Goal: Find contact information: Find contact information

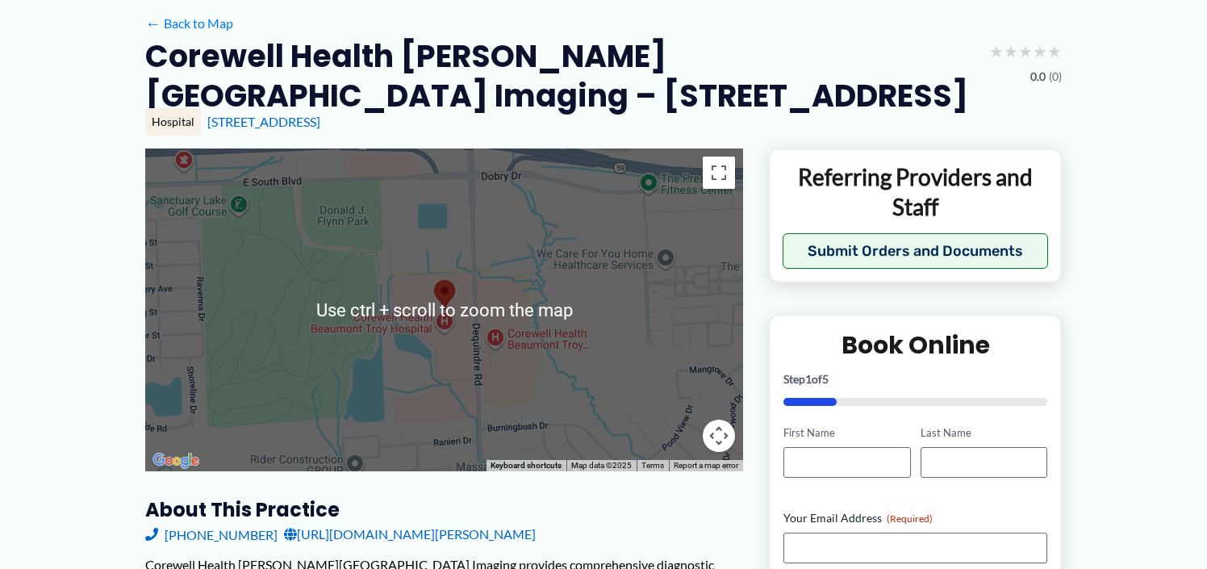
scroll to position [352, 0]
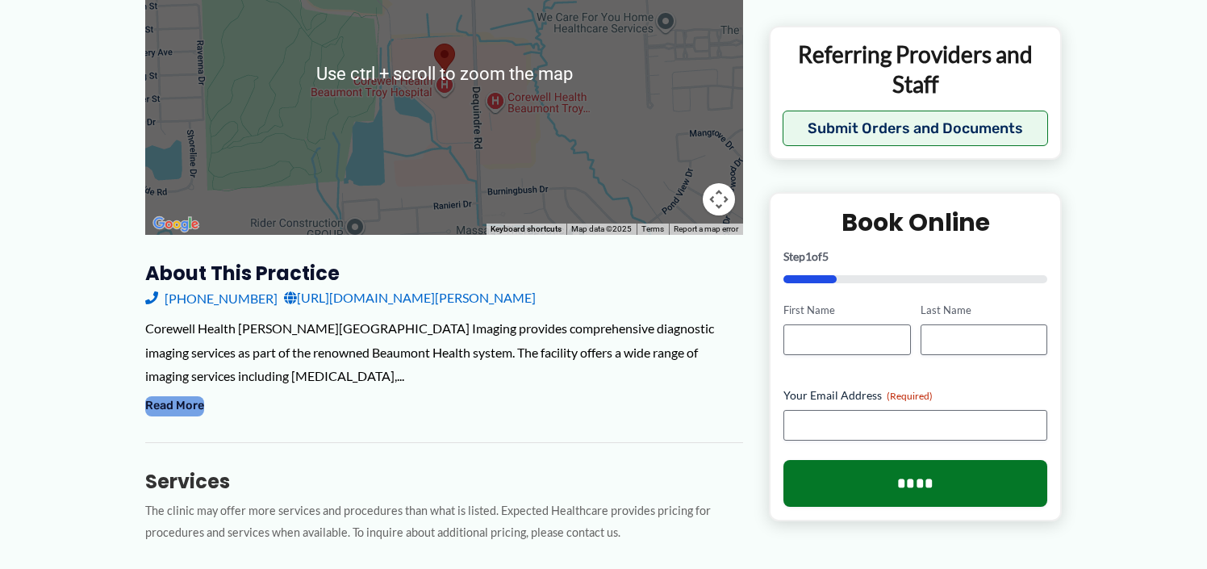
click at [191, 410] on button "Read More" at bounding box center [174, 405] width 59 height 19
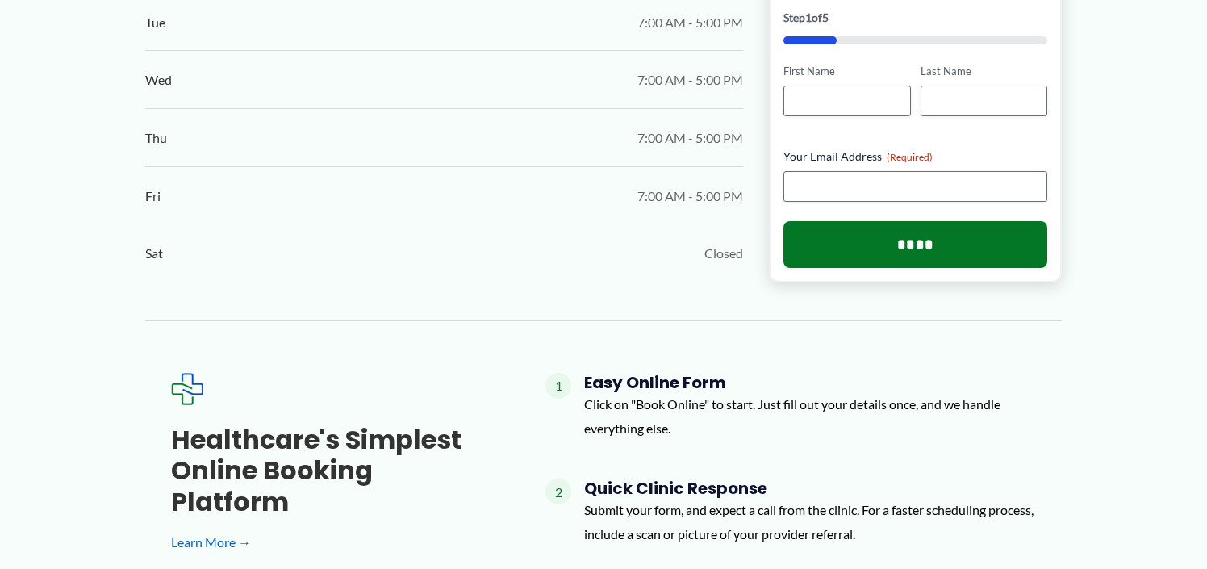
scroll to position [1482, 0]
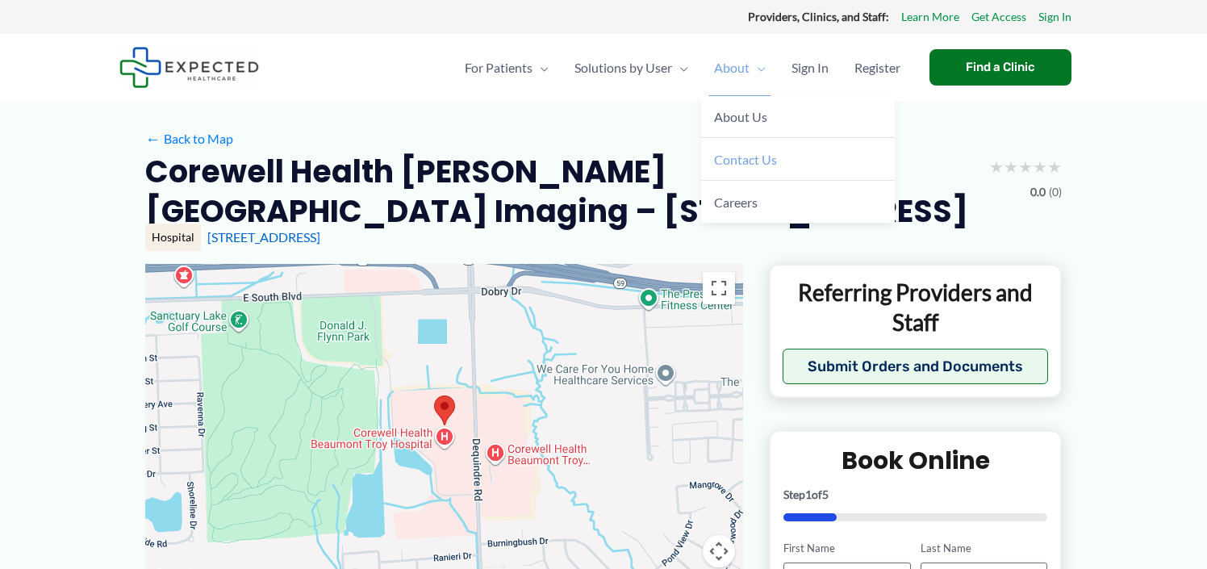
click at [742, 164] on span "Contact Us" at bounding box center [745, 159] width 63 height 15
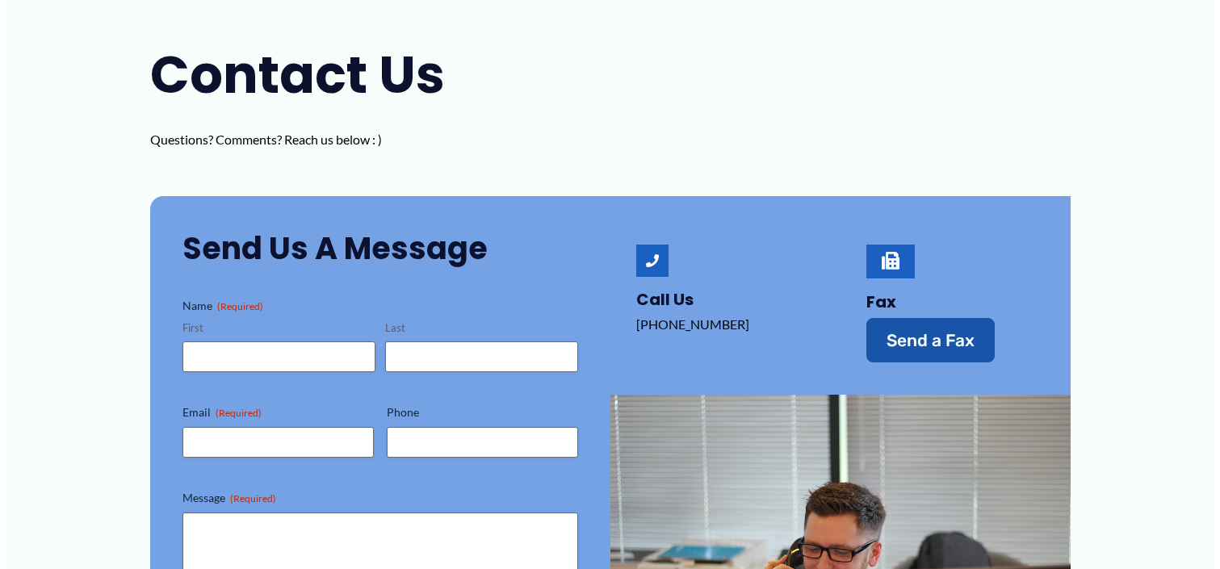
scroll to position [242, 0]
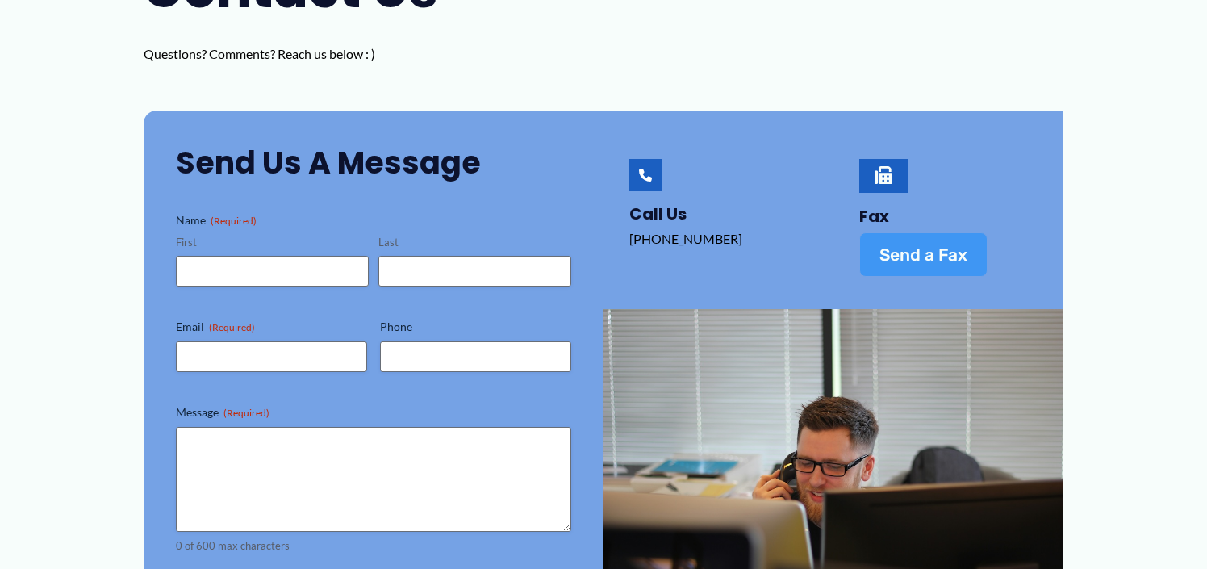
click at [902, 253] on span "Send a Fax" at bounding box center [924, 254] width 88 height 17
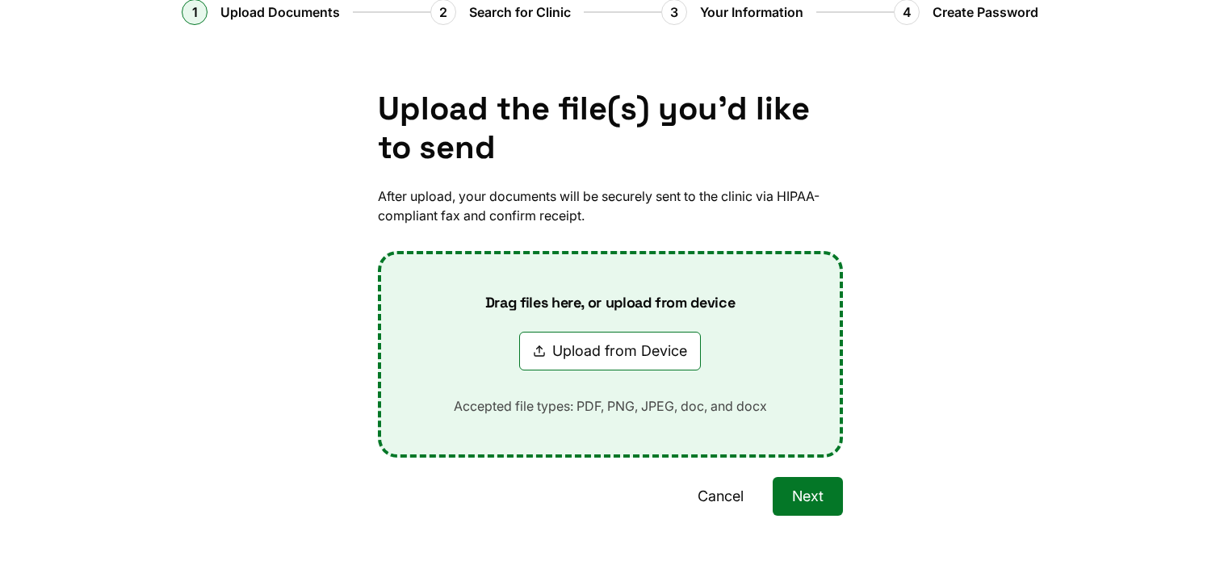
scroll to position [123, 0]
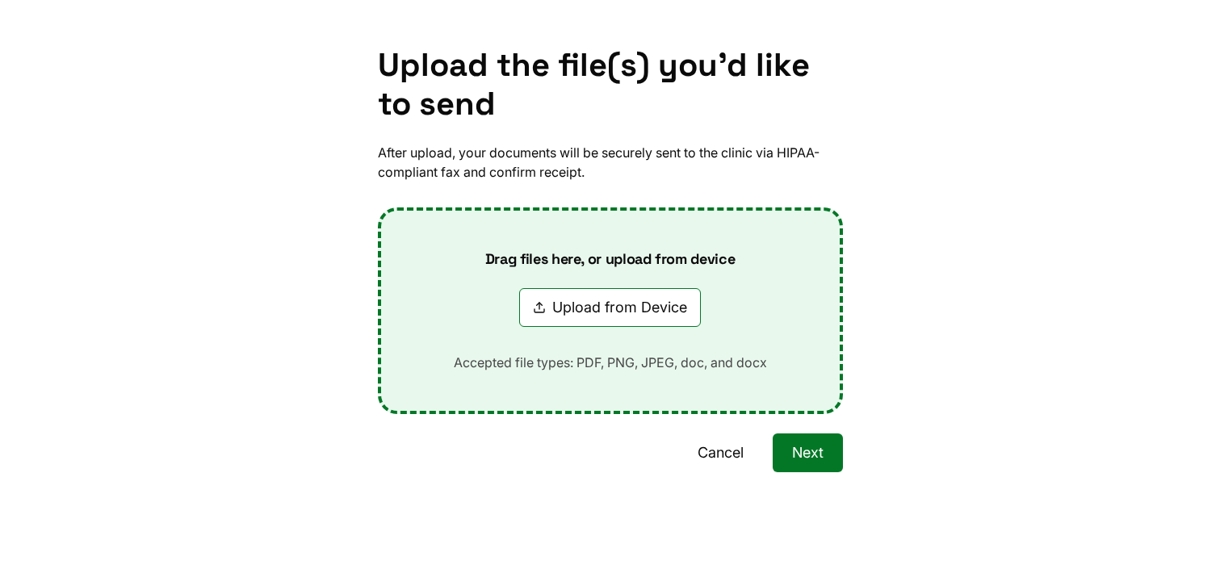
click at [1178, 483] on div at bounding box center [1077, 298] width 286 height 504
click at [542, 102] on div "Upload the file(s) you'd like to send After upload, your documents will be secu…" at bounding box center [610, 288] width 1220 height 523
